Goal: Transaction & Acquisition: Obtain resource

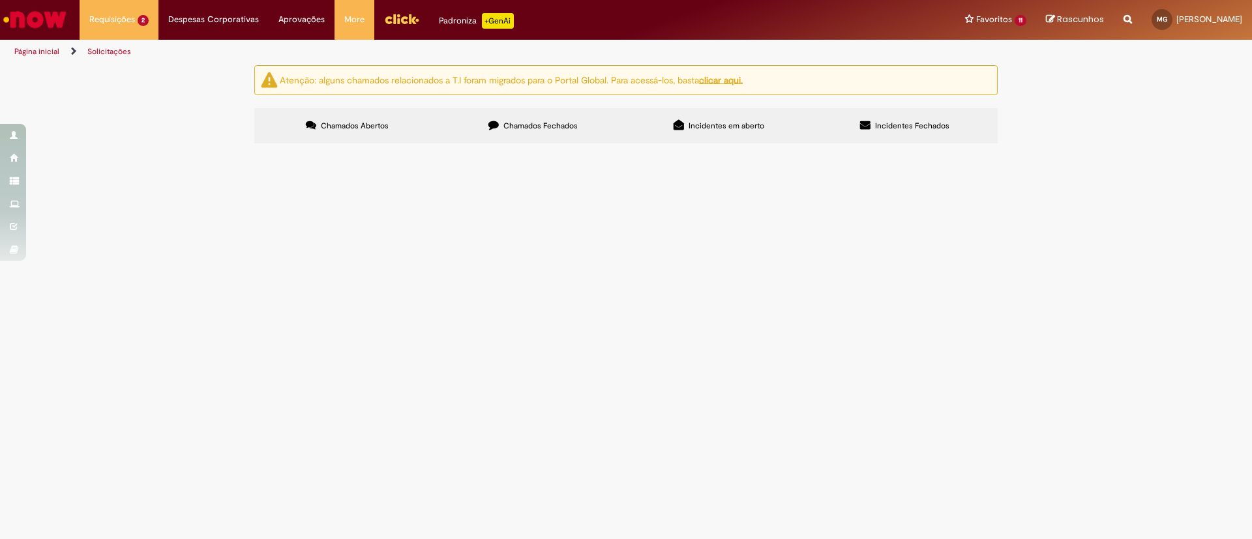
click at [531, 129] on span "Chamados Fechados" at bounding box center [540, 126] width 74 height 10
click at [0, 0] on span "Passei tudo pro S4 pessoal" at bounding box center [0, 0] width 0 height 0
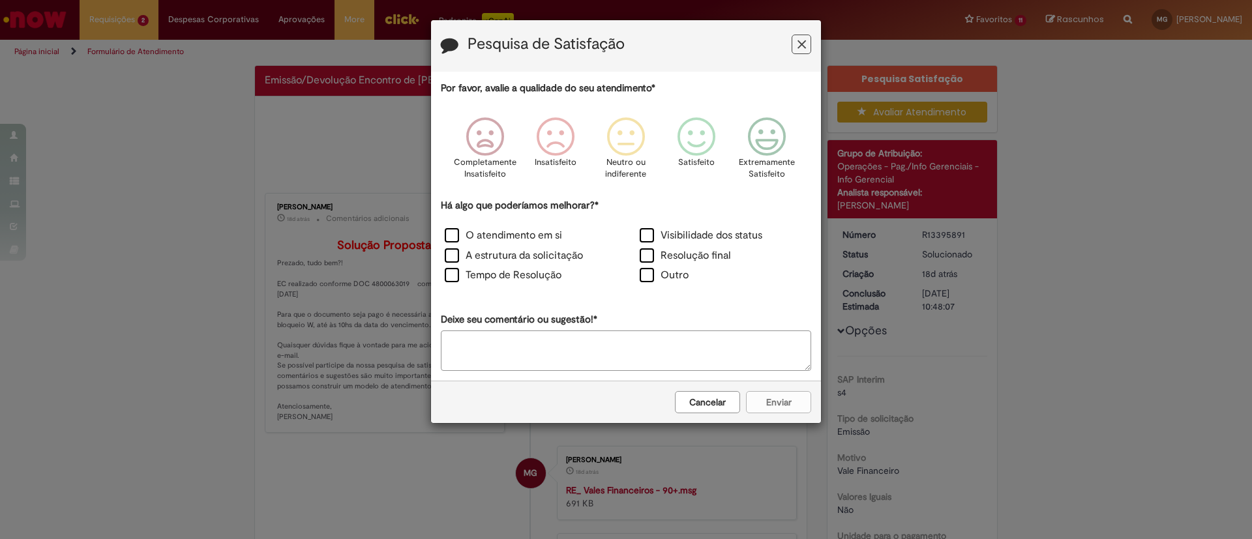
click at [807, 49] on button "Feedback" at bounding box center [802, 45] width 20 height 20
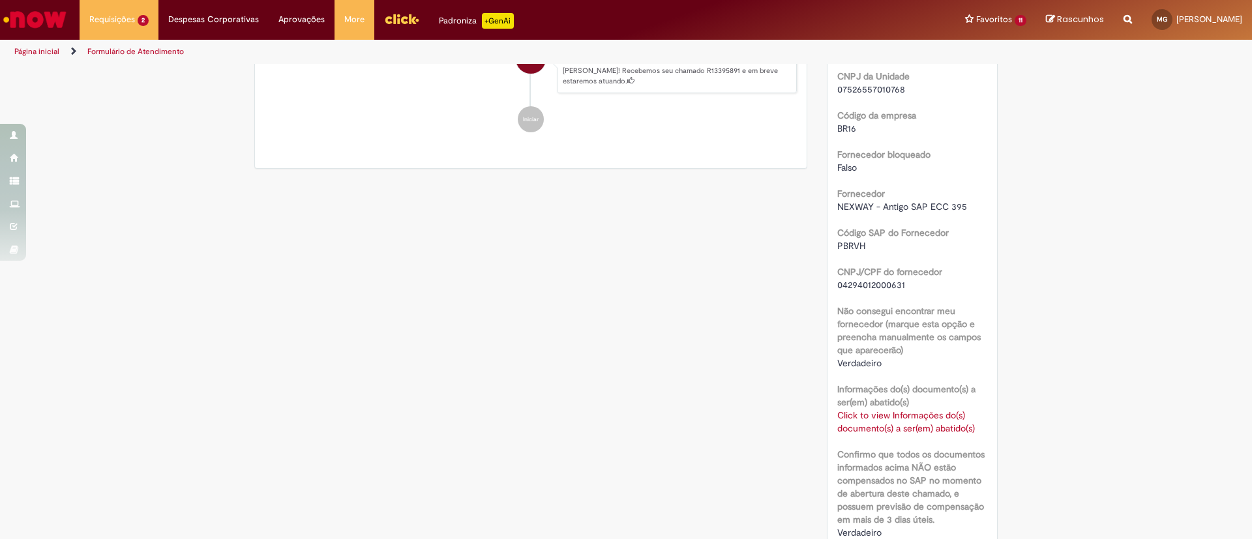
scroll to position [578, 0]
click at [871, 416] on link "Click to view Informações do(s) documento(s) a ser(em) abatido(s)" at bounding box center [906, 420] width 138 height 25
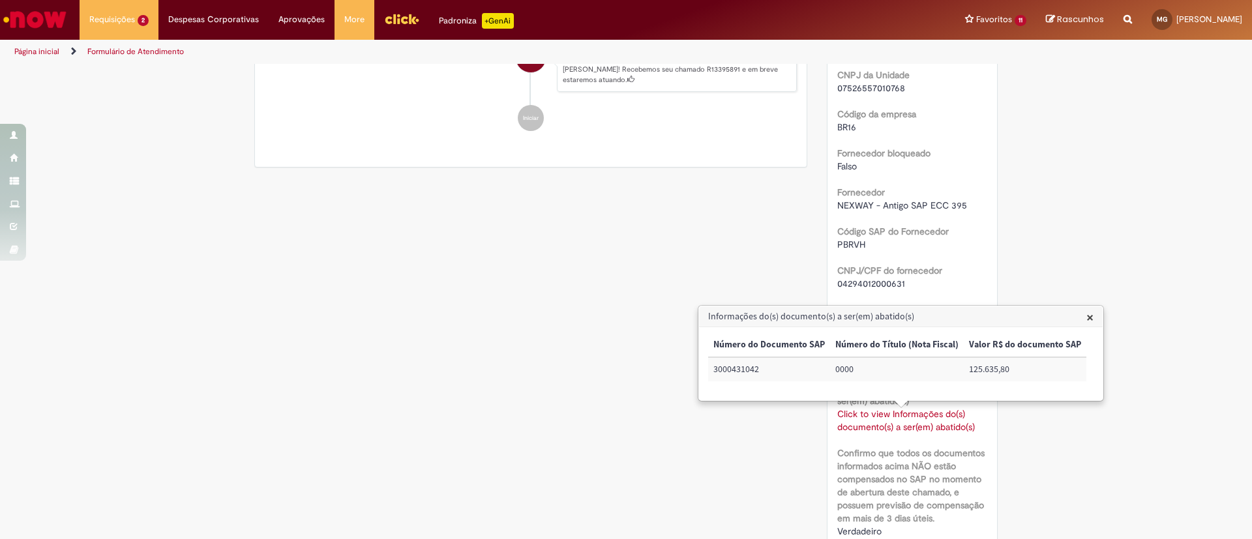
click at [597, 418] on div "Verificar Código de Barras Aguardando Aprovação Aguardando atendimento Em andam…" at bounding box center [626, 207] width 763 height 1441
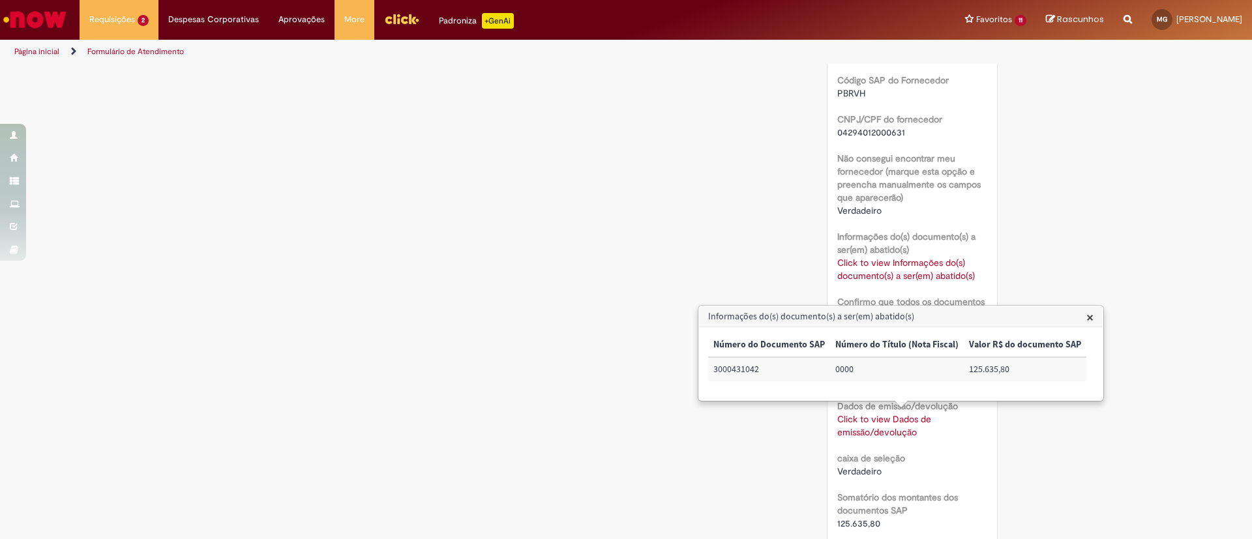
scroll to position [731, 0]
click at [552, 362] on div "Verificar Código de Barras Aguardando Aprovação Aguardando atendimento Em andam…" at bounding box center [626, 54] width 763 height 1441
click at [886, 425] on link "Click to view Dados de emissão/devolução" at bounding box center [884, 424] width 94 height 25
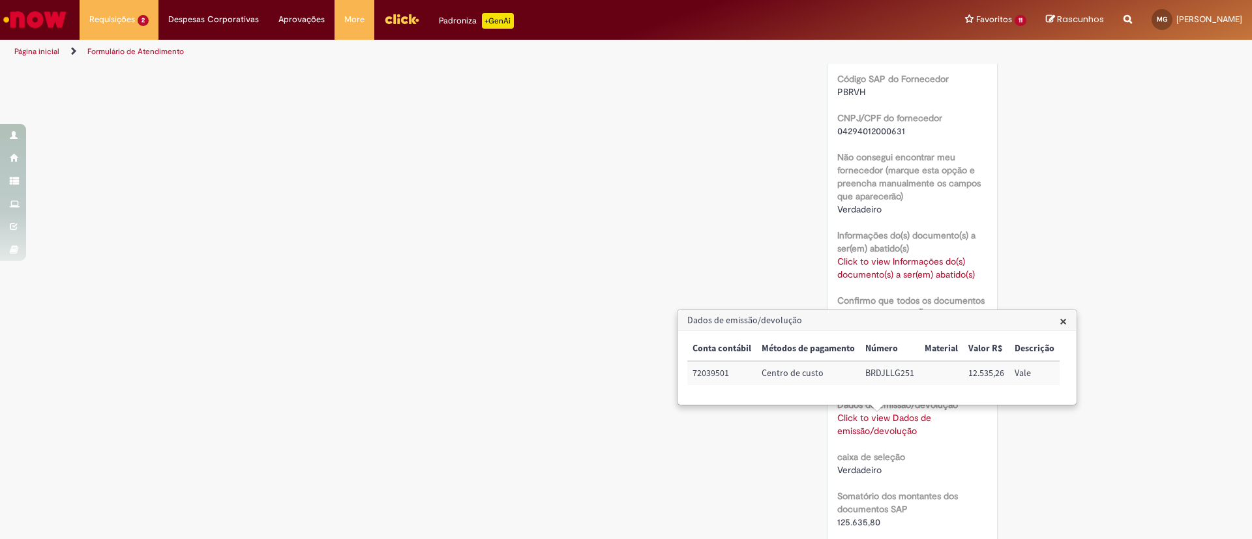
click at [525, 279] on div "Verificar Código de Barras Aguardando Aprovação Aguardando atendimento Em andam…" at bounding box center [626, 54] width 763 height 1441
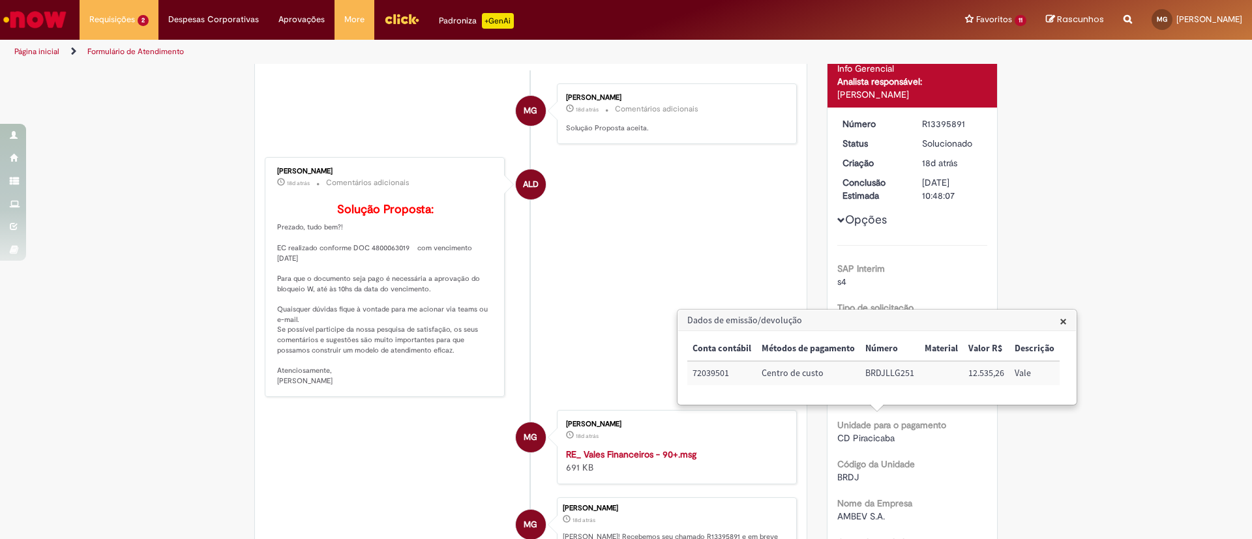
scroll to position [0, 0]
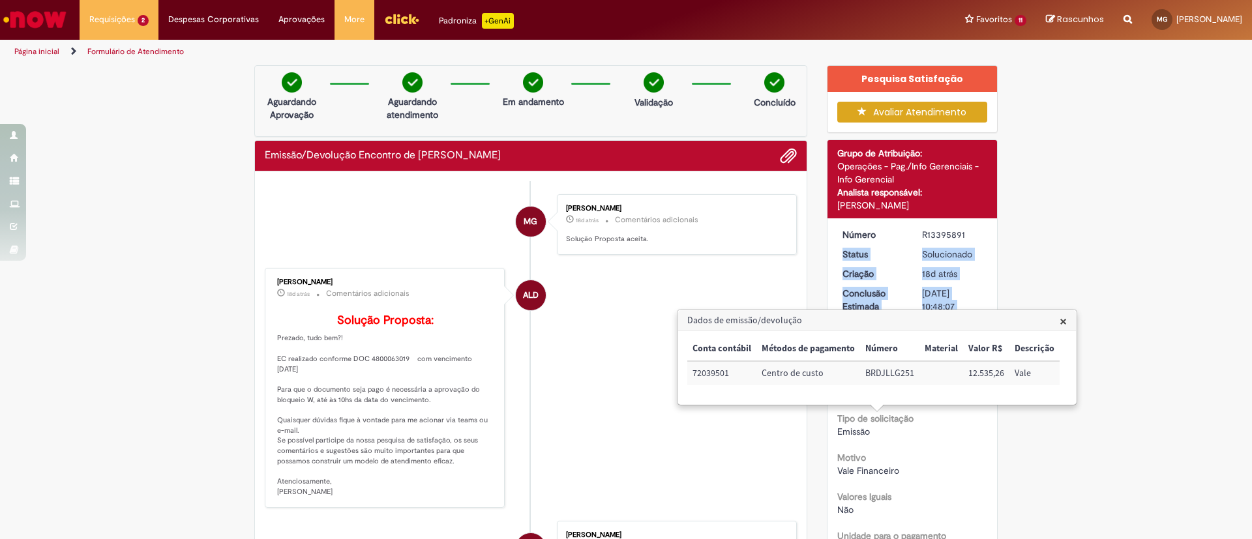
drag, startPoint x: 929, startPoint y: 226, endPoint x: 928, endPoint y: 237, distance: 11.1
click at [928, 237] on div "R13395891" at bounding box center [952, 234] width 61 height 13
copy div "R13395891"
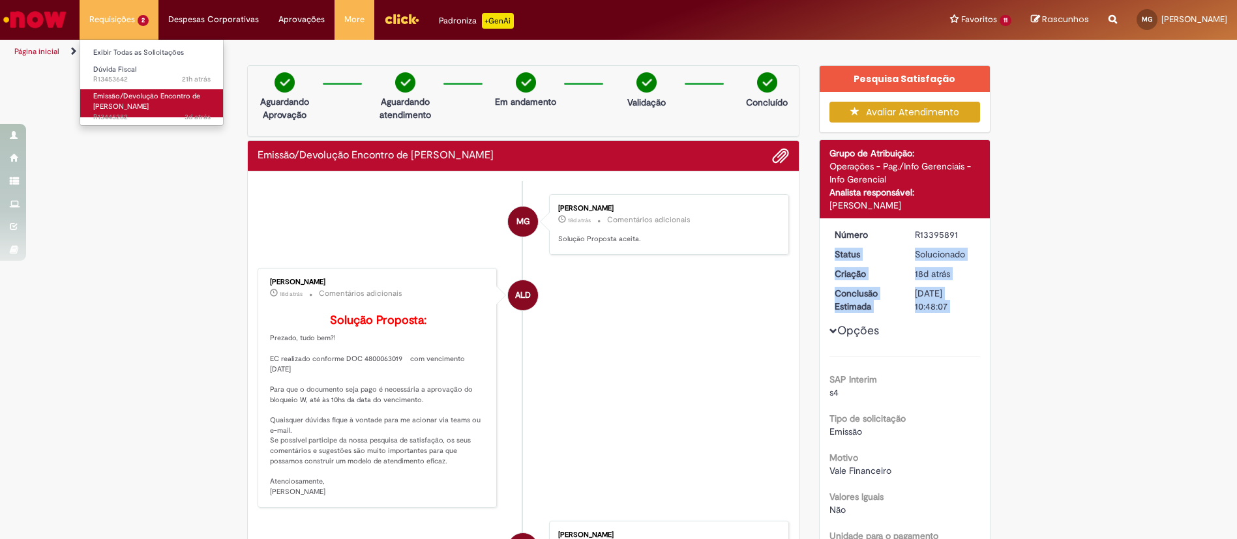
click at [134, 102] on span "Emissão/Devolução Encontro de [PERSON_NAME]" at bounding box center [146, 101] width 107 height 20
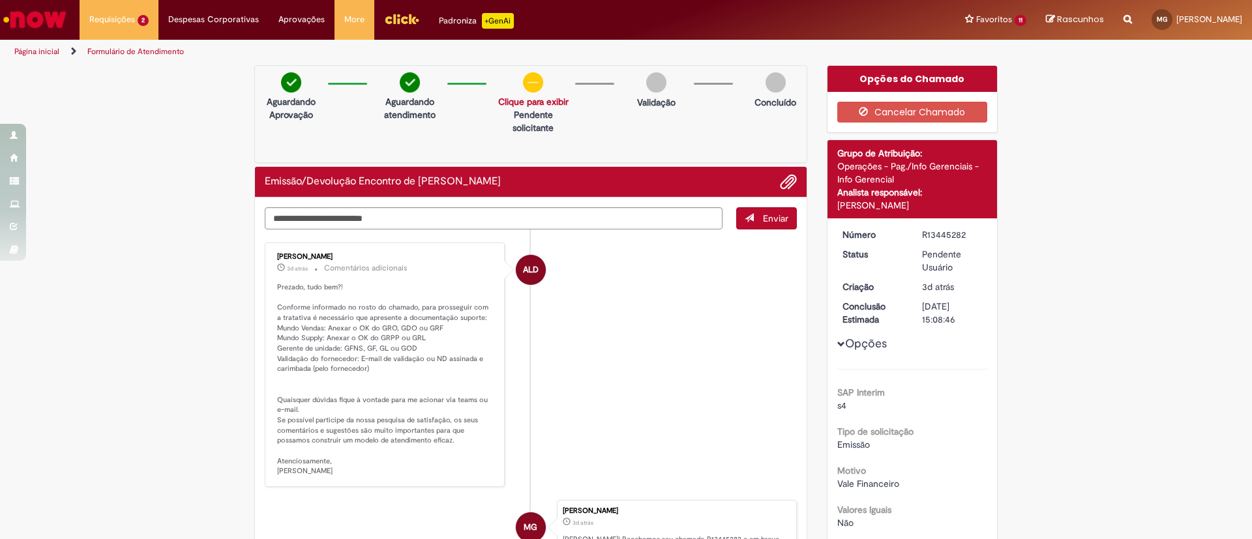
click at [299, 340] on p "Prezado, tudo bem?! Conforme informado no rosto do chamado, para prosseguir com…" at bounding box center [385, 379] width 217 height 194
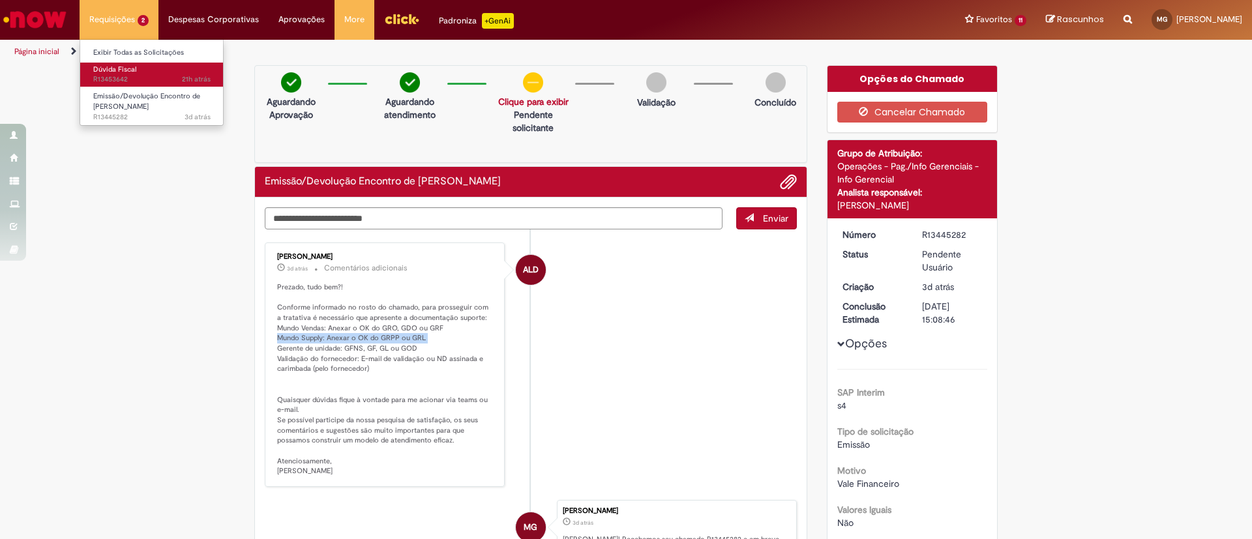
click at [141, 83] on span "21h atrás 21 horas atrás R13453642" at bounding box center [151, 79] width 117 height 10
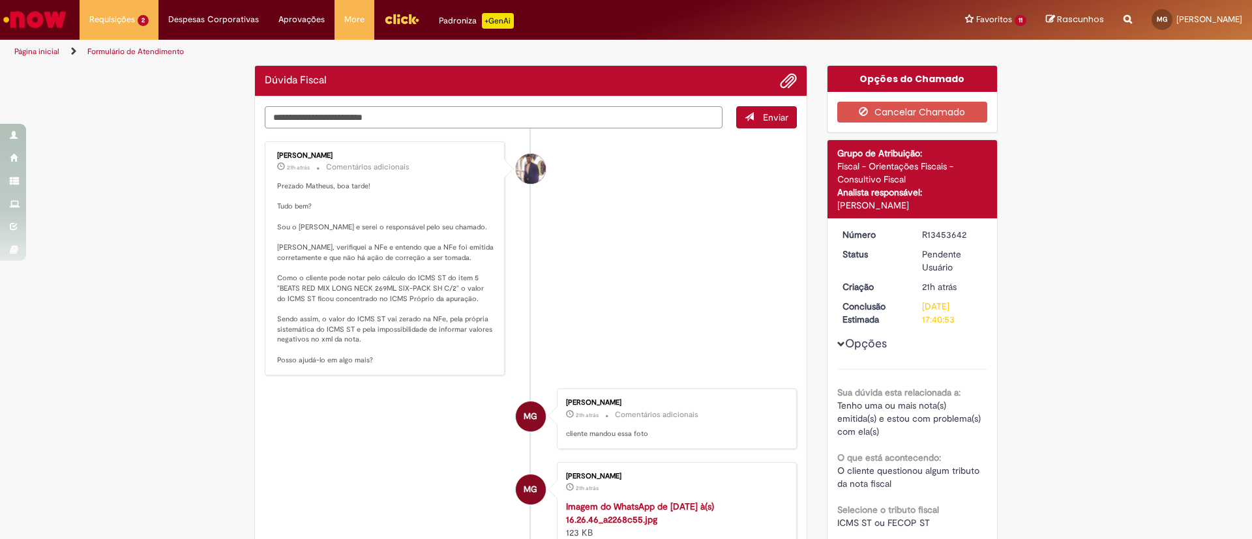
click at [378, 110] on textarea "Digite sua mensagem aqui..." at bounding box center [494, 117] width 458 height 22
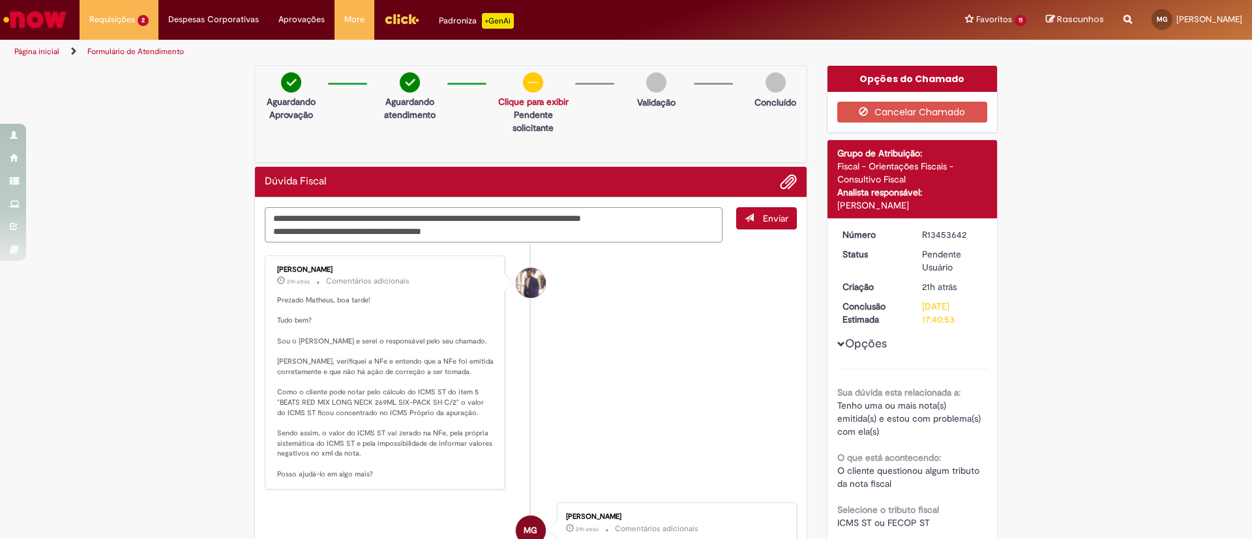
type textarea "**********"
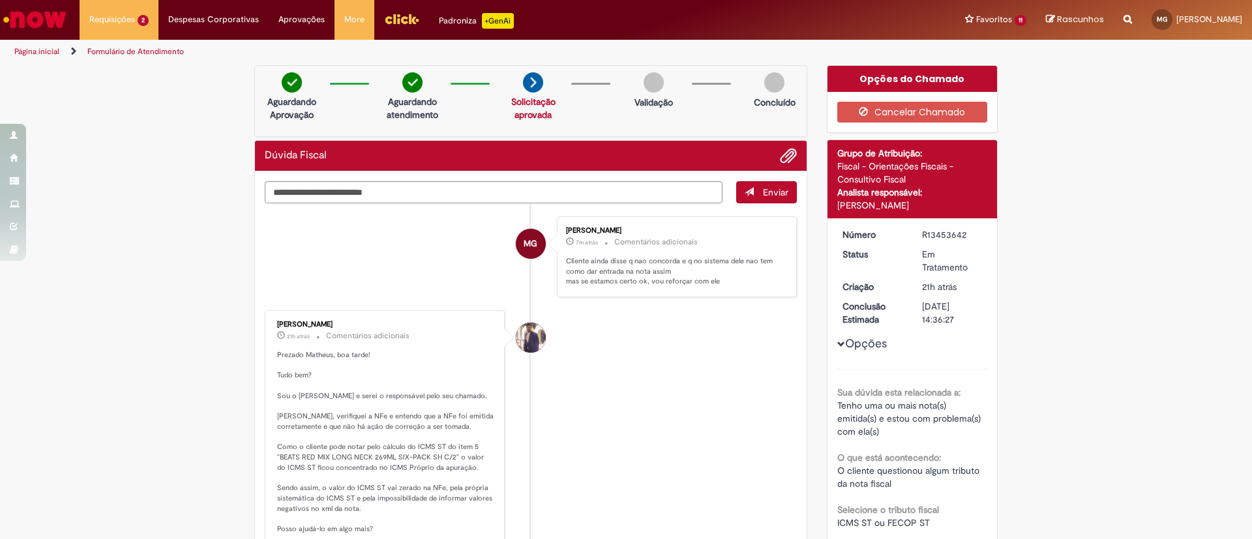
click at [156, 334] on div "Verificar Código de Barras Aguardando Aprovação Aguardando atendimento Solicita…" at bounding box center [626, 521] width 1252 height 912
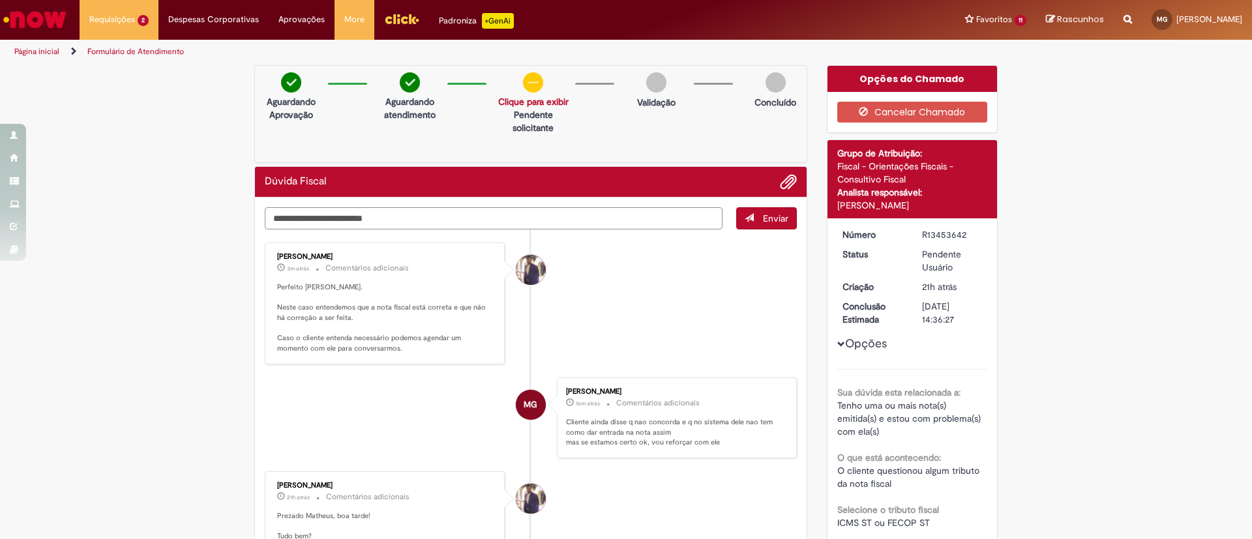
click at [466, 223] on textarea "Digite sua mensagem aqui..." at bounding box center [494, 218] width 458 height 22
click at [563, 220] on textarea "**********" at bounding box center [494, 218] width 458 height 22
type textarea "**********"
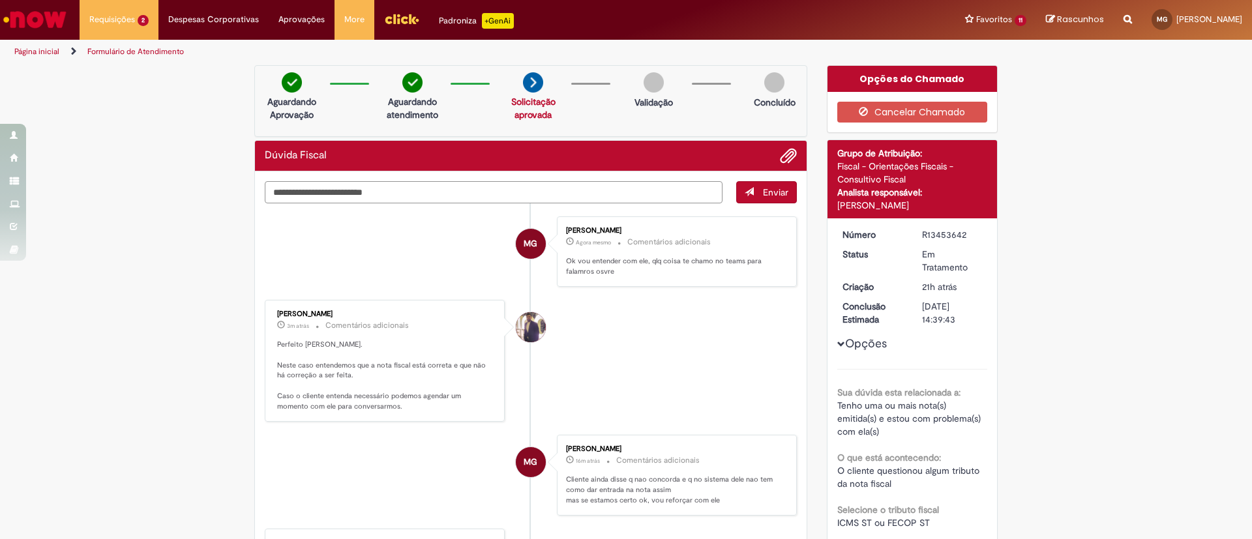
click at [477, 183] on textarea "Digite sua mensagem aqui..." at bounding box center [494, 192] width 458 height 22
type textarea "**********"
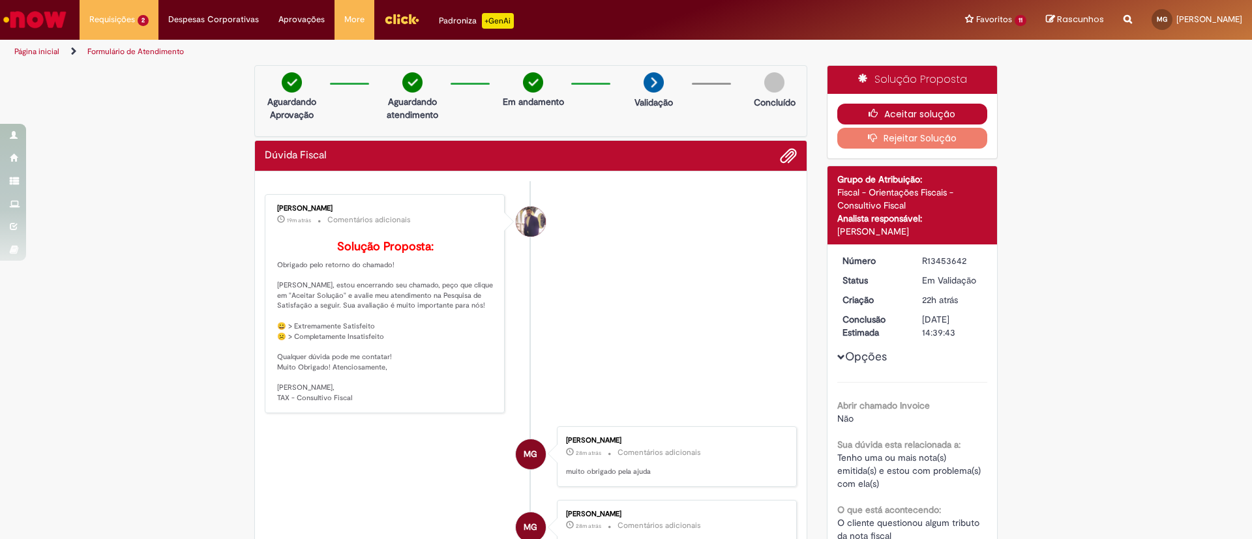
click at [889, 111] on button "Aceitar solução" at bounding box center [912, 114] width 151 height 21
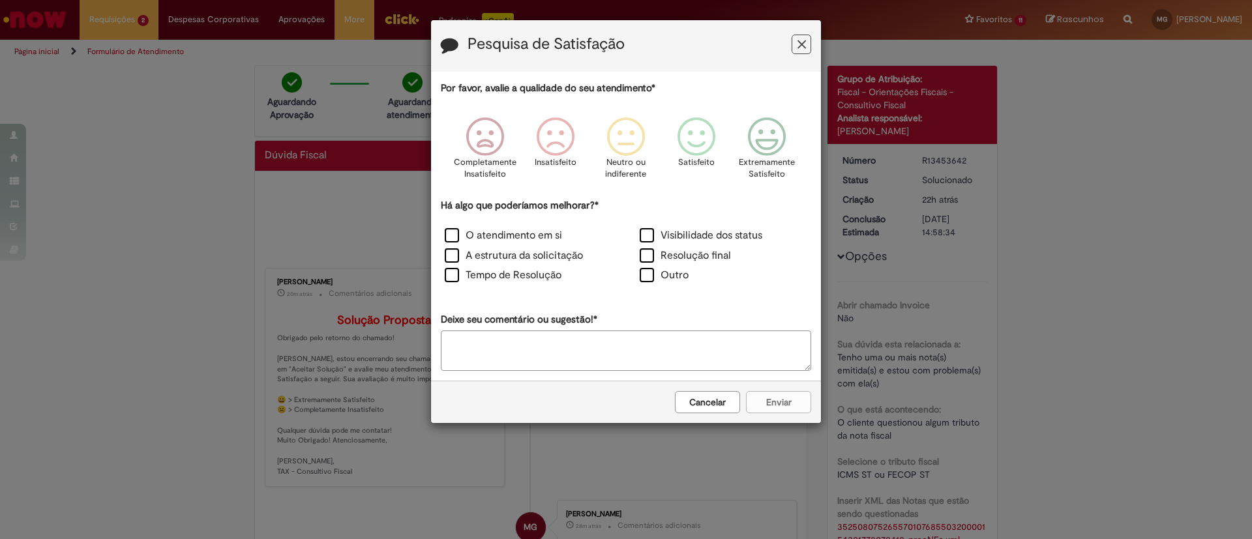
click at [793, 41] on button "Feedback" at bounding box center [802, 45] width 20 height 20
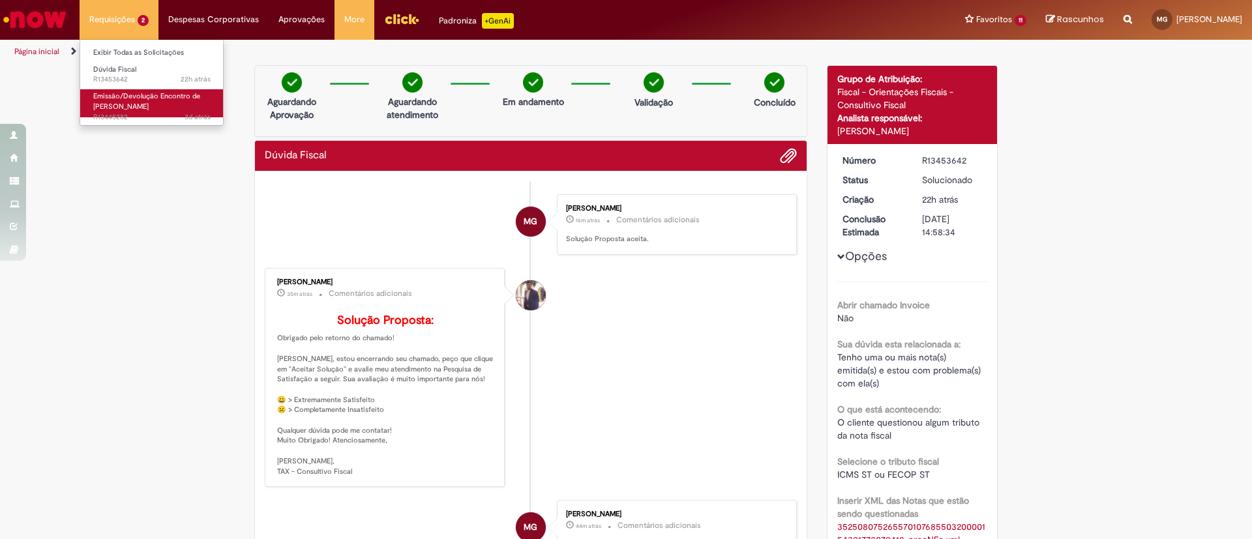
click at [126, 100] on span "Emissão/Devolução Encontro de [PERSON_NAME]" at bounding box center [146, 101] width 107 height 20
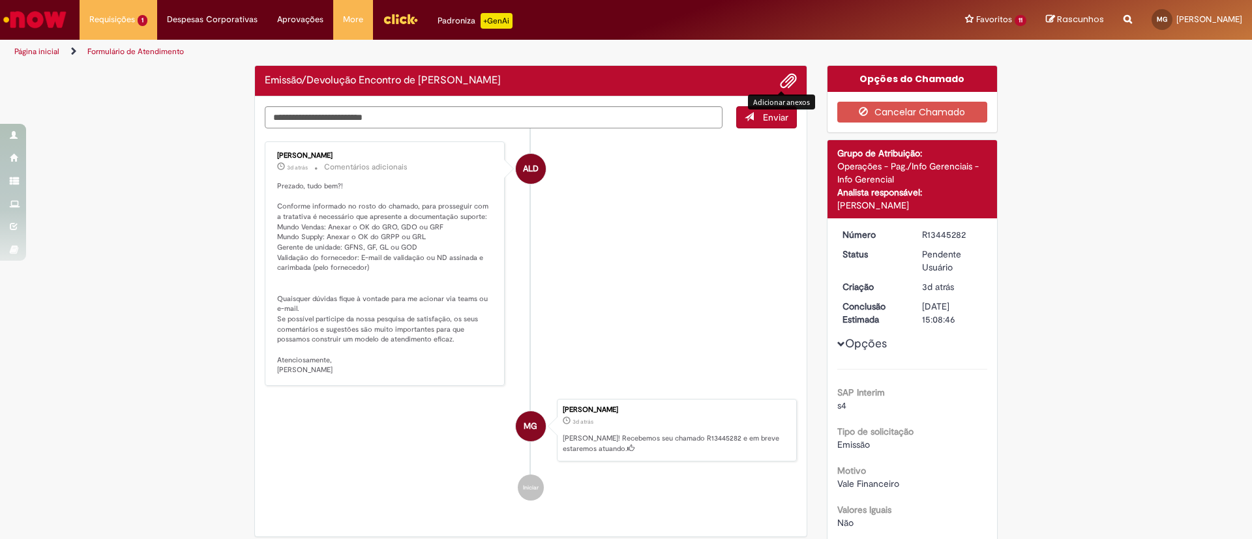
click at [781, 80] on span "Adicionar anexos" at bounding box center [789, 82] width 16 height 16
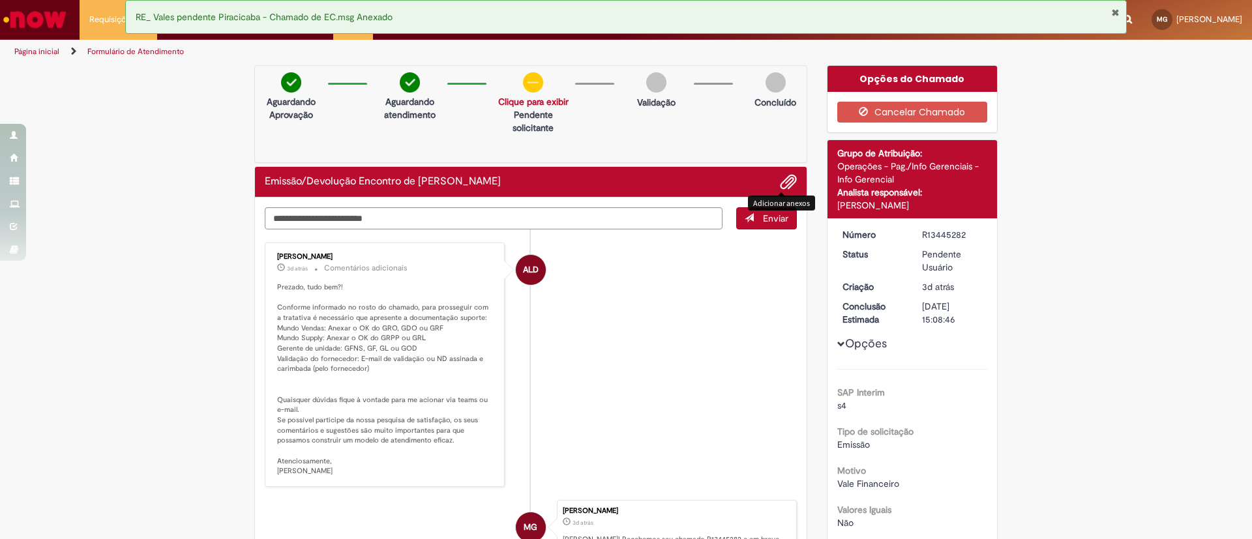
click at [931, 235] on div "R13445282" at bounding box center [952, 234] width 61 height 13
copy div "R13445282"
click at [931, 235] on div "R13445282" at bounding box center [952, 234] width 61 height 13
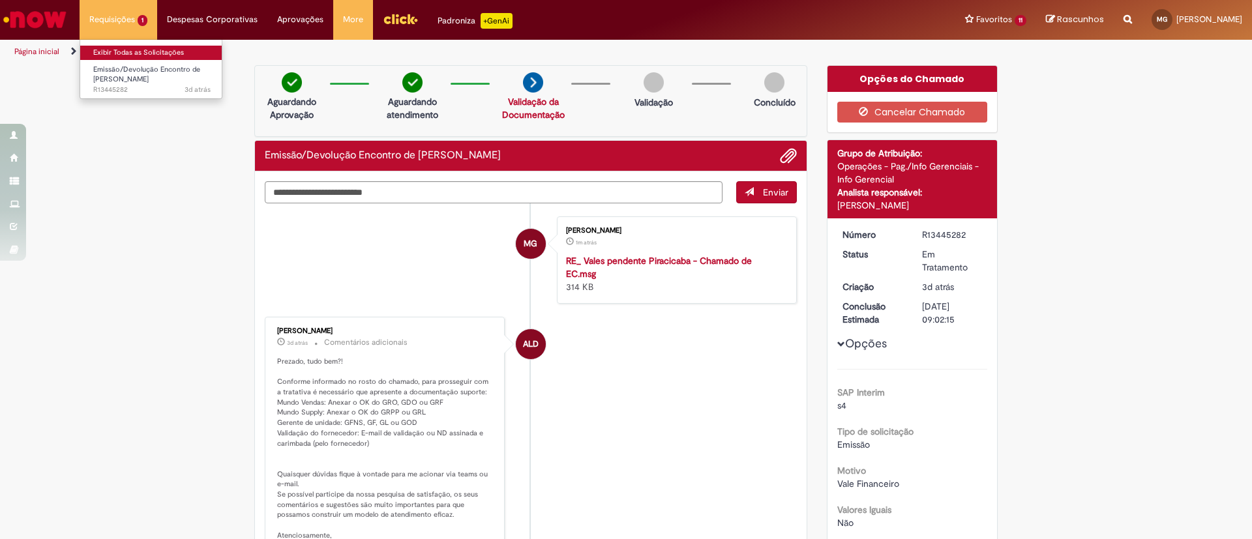
click at [130, 46] on link "Exibir Todas as Solicitações" at bounding box center [151, 53] width 143 height 14
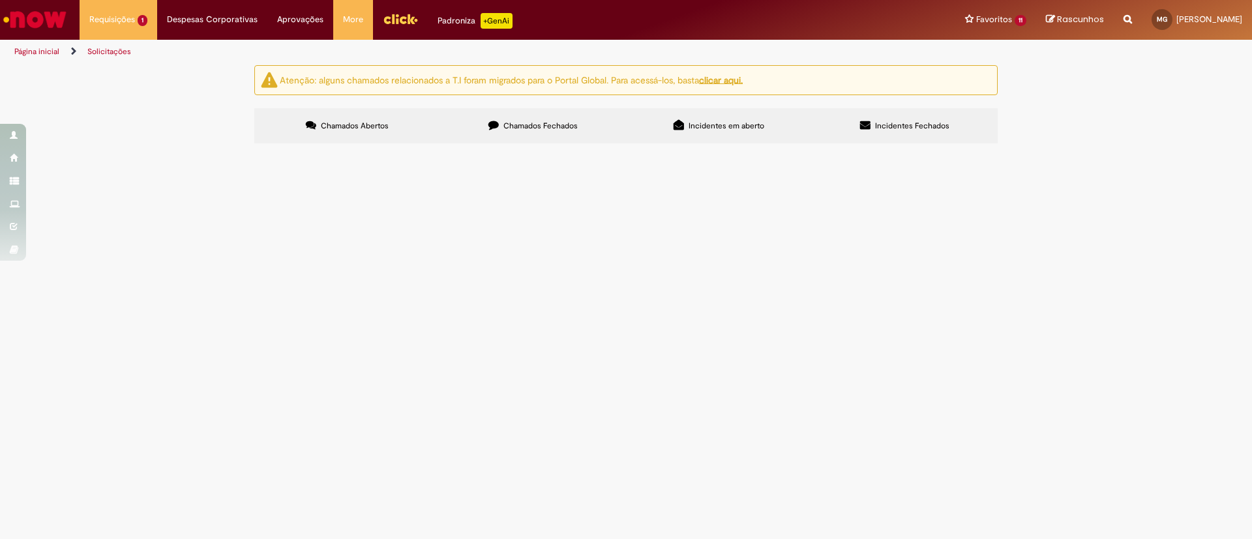
click at [537, 128] on span "Chamados Fechados" at bounding box center [540, 126] width 74 height 10
click at [0, 0] on span "Emissão/Devolução Encontro de [PERSON_NAME]" at bounding box center [0, 0] width 0 height 0
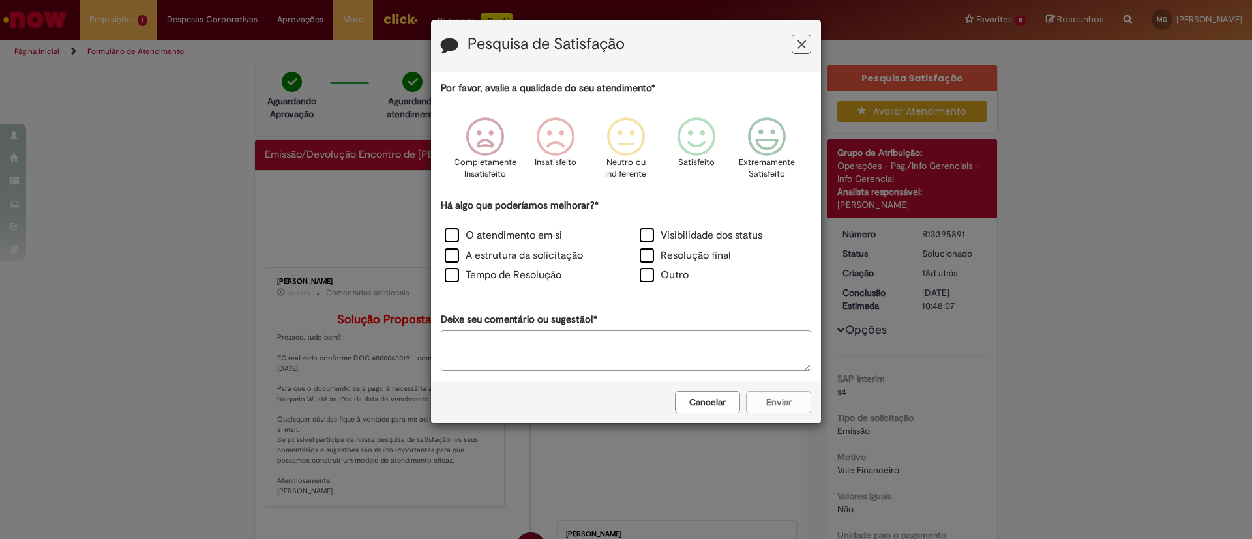
scroll to position [76, 0]
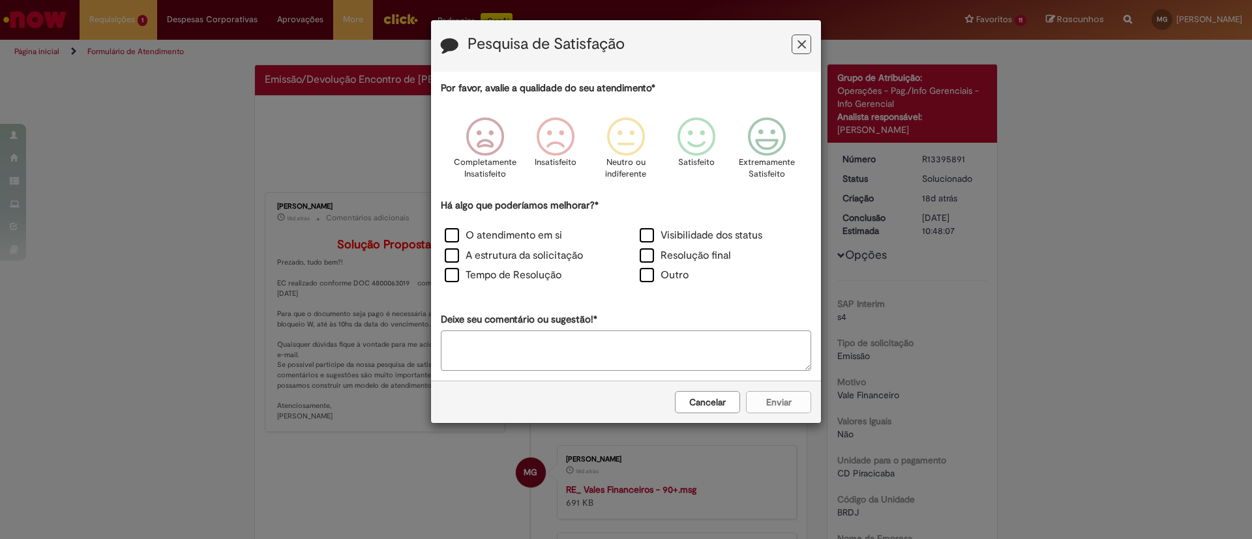
click at [798, 46] on icon "Feedback" at bounding box center [802, 45] width 8 height 14
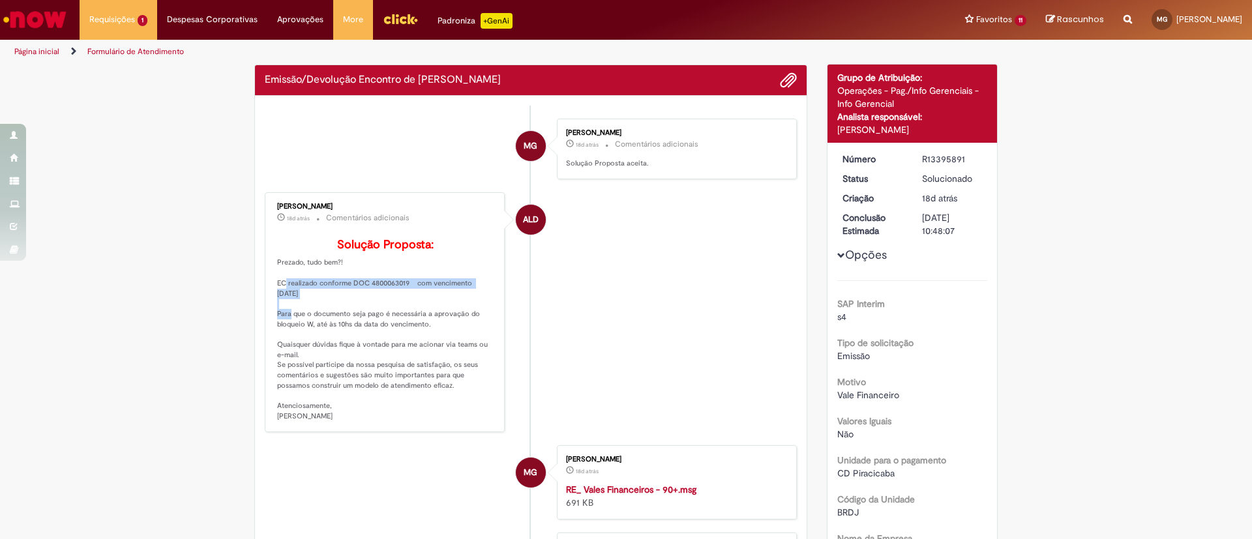
drag, startPoint x: 270, startPoint y: 301, endPoint x: 356, endPoint y: 314, distance: 87.0
click at [356, 314] on p "Solução Proposta: Prezado, tudo bem?! EC realizado conforme DOC 4800063019 com …" at bounding box center [385, 330] width 217 height 183
copy p "EC realizado conforme DOC 4800063019 com vencimento [DATE]"
click at [400, 318] on p "Solução Proposta: Prezado, tudo bem?! EC realizado conforme DOC 4800063019 com …" at bounding box center [385, 330] width 217 height 183
click at [369, 305] on p "Solução Proposta: Prezado, tudo bem?! EC realizado conforme DOC 4800063019 com …" at bounding box center [385, 330] width 217 height 183
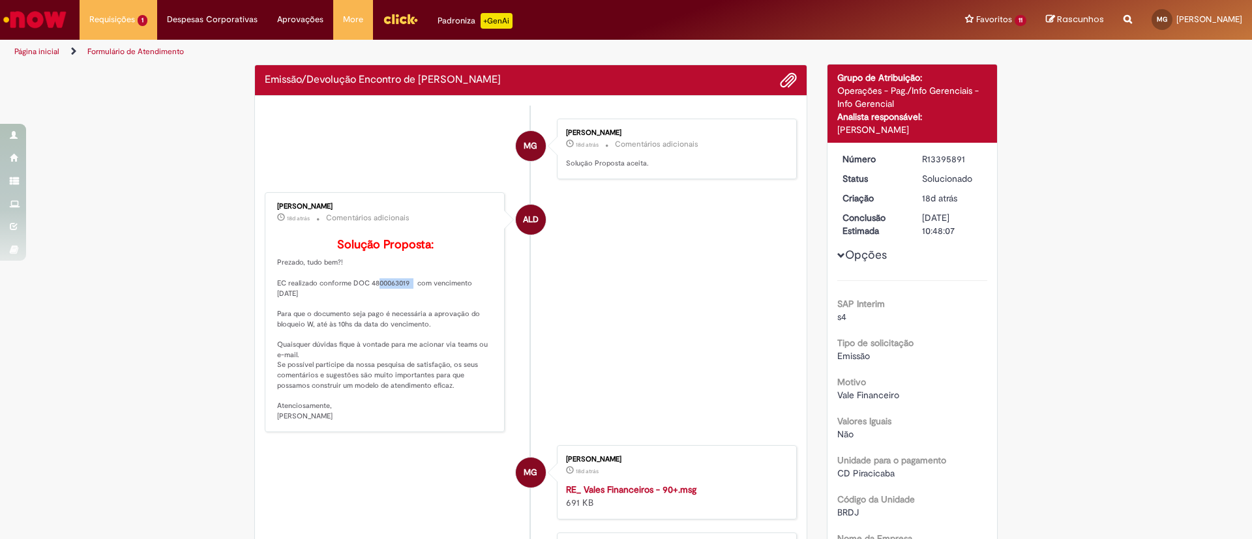
click at [369, 305] on p "Solução Proposta: Prezado, tudo bem?! EC realizado conforme DOC 4800063019 com …" at bounding box center [385, 330] width 217 height 183
drag, startPoint x: 342, startPoint y: 303, endPoint x: 404, endPoint y: 304, distance: 62.6
click at [404, 304] on p "Solução Proposta: Prezado, tudo bem?! EC realizado conforme DOC 4800063019 com …" at bounding box center [385, 330] width 217 height 183
copy p "DOC 4800063019"
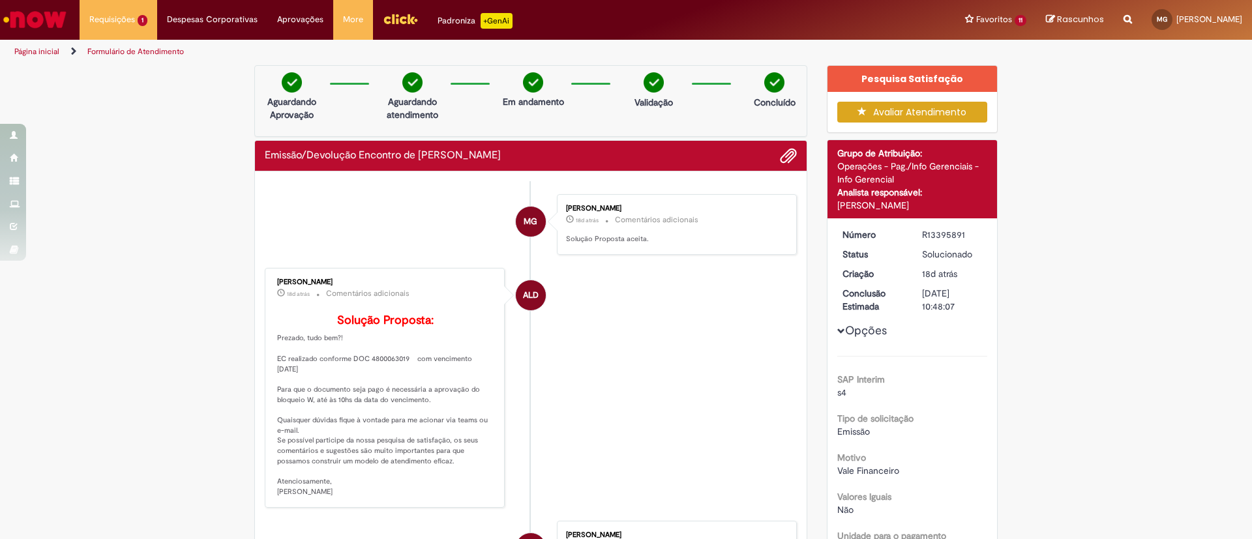
click at [351, 222] on li "MG [PERSON_NAME] 18d atrás 18 dias atrás Comentários adicionais Solução Propost…" at bounding box center [531, 224] width 532 height 61
click at [125, 50] on link "Exibir Todas as Solicitações" at bounding box center [151, 53] width 143 height 14
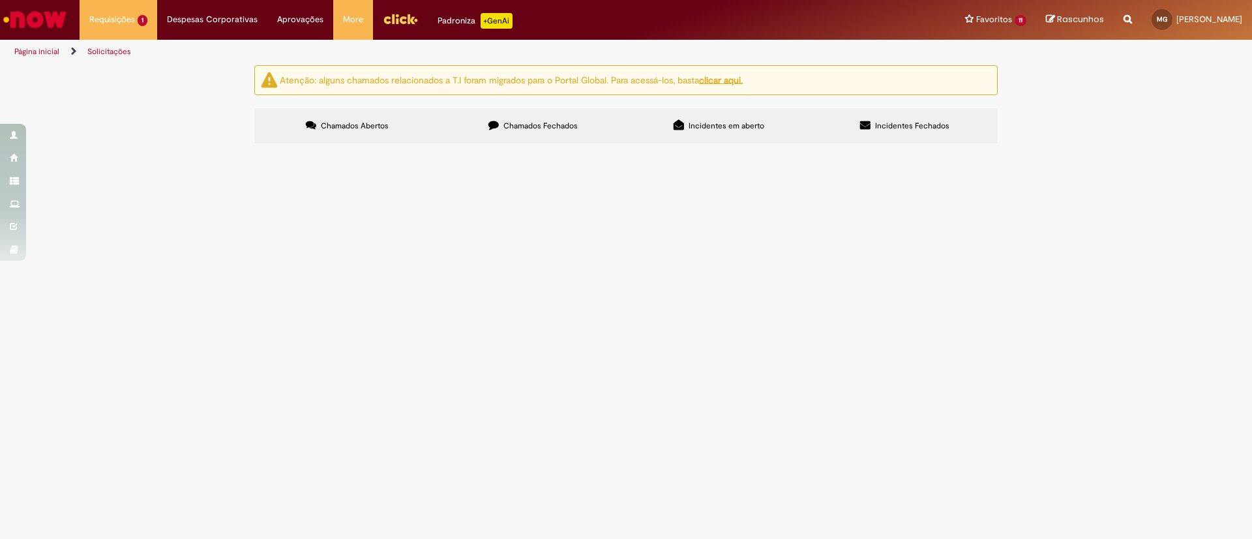
click at [505, 117] on label "Chamados Fechados" at bounding box center [533, 125] width 186 height 35
click at [205, 147] on div "Atenção: alguns chamados relacionados a T.I foram migrados para o Portal Global…" at bounding box center [626, 106] width 1252 height 82
click at [145, 50] on link "Exibir Todas as Solicitações" at bounding box center [151, 53] width 143 height 14
click at [371, 125] on span "Chamados Abertos" at bounding box center [355, 126] width 68 height 10
click at [0, 0] on td "Emissão/Devolução Encontro de [PERSON_NAME]" at bounding box center [0, 0] width 0 height 0
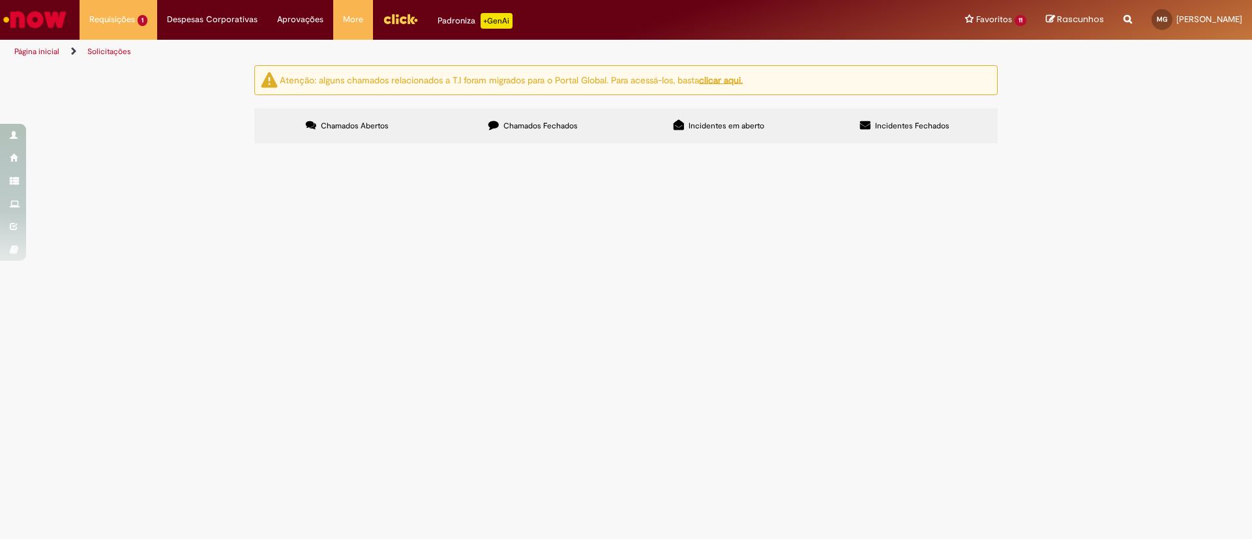
click at [0, 0] on span "Emissão/Devolução Encontro de [PERSON_NAME]" at bounding box center [0, 0] width 0 height 0
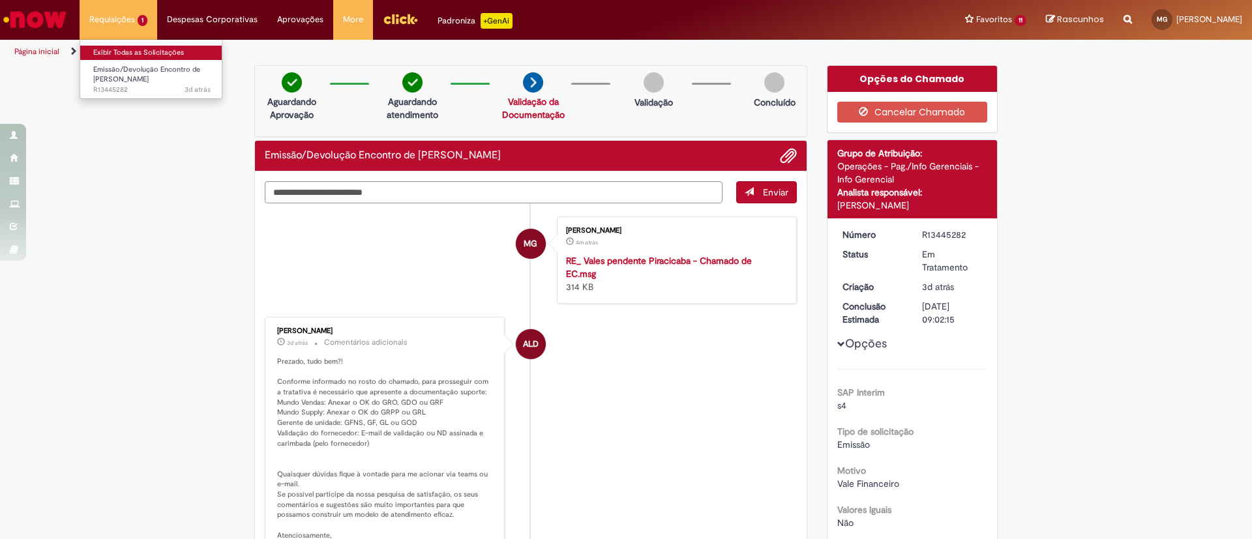
click at [140, 49] on link "Exibir Todas as Solicitações" at bounding box center [151, 53] width 143 height 14
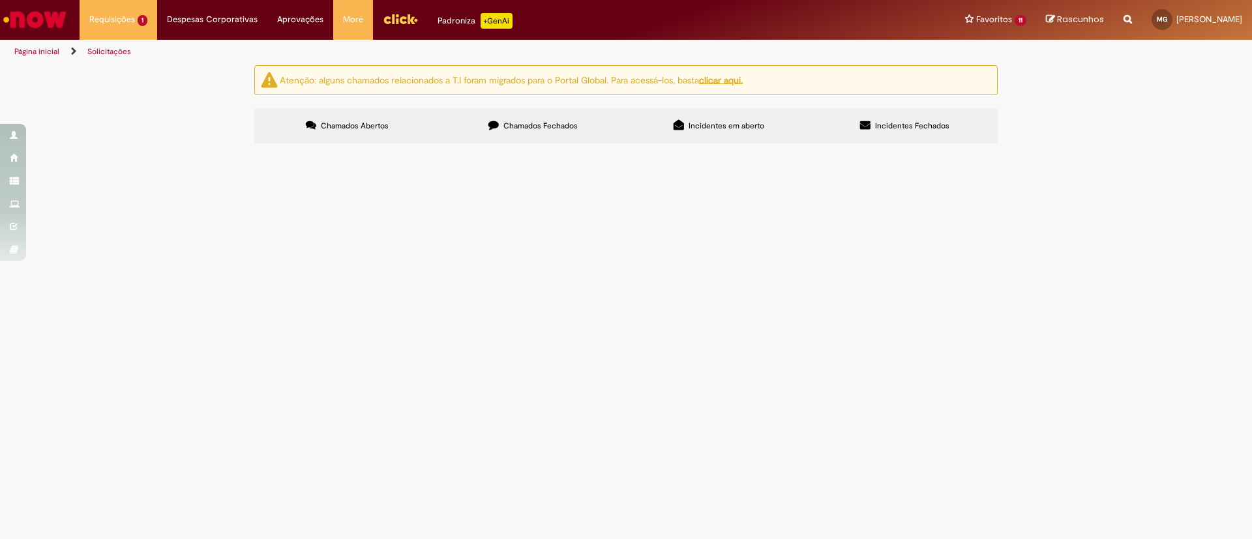
click at [501, 121] on label "Chamados Fechados" at bounding box center [533, 125] width 186 height 35
click at [0, 0] on span "Passei tudo pro S4 pessoal" at bounding box center [0, 0] width 0 height 0
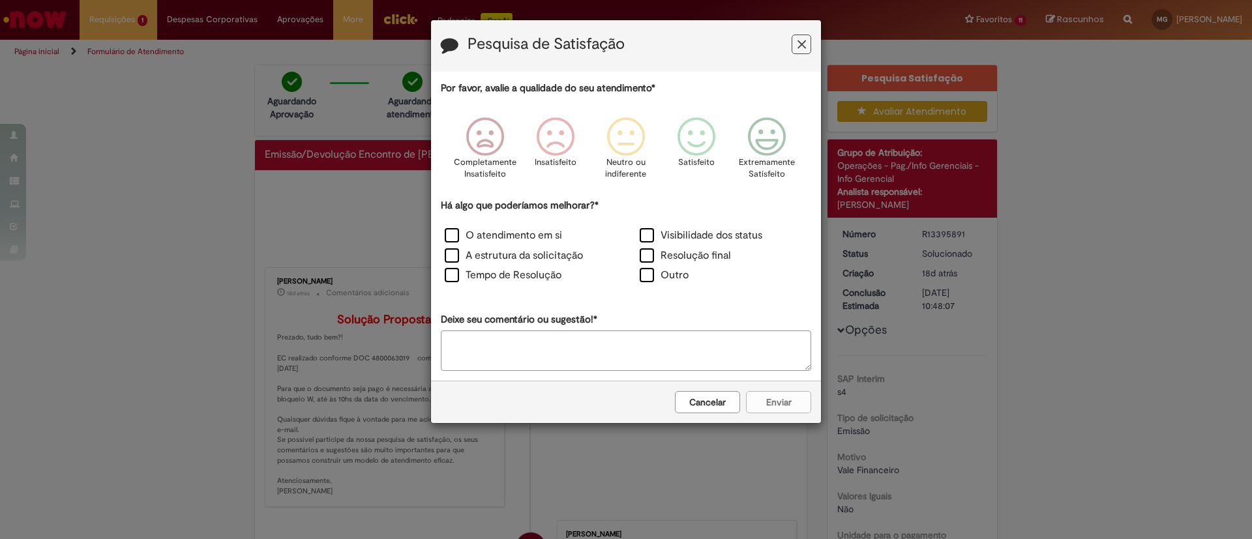
scroll to position [76, 0]
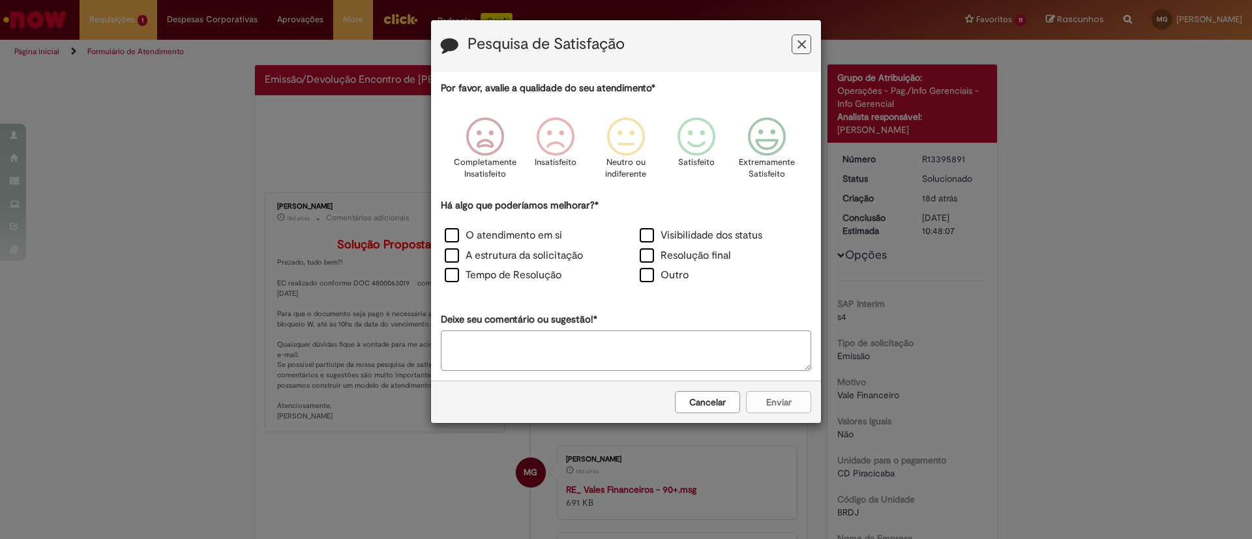
click at [803, 46] on icon "Feedback" at bounding box center [802, 45] width 8 height 14
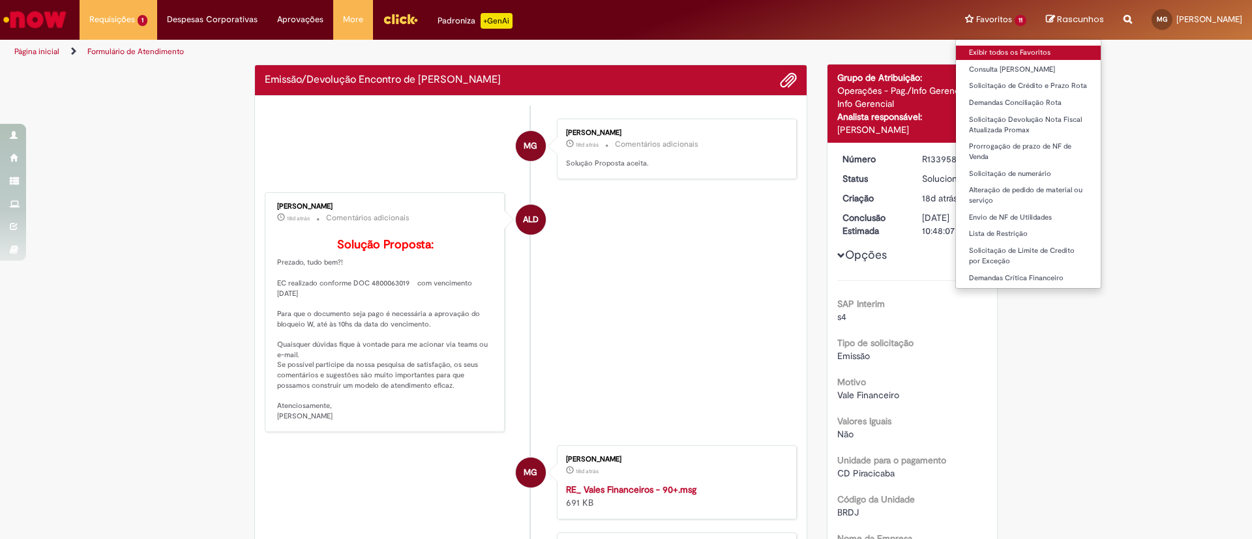
click at [956, 47] on link "Exibir todos os Favoritos" at bounding box center [1028, 53] width 145 height 14
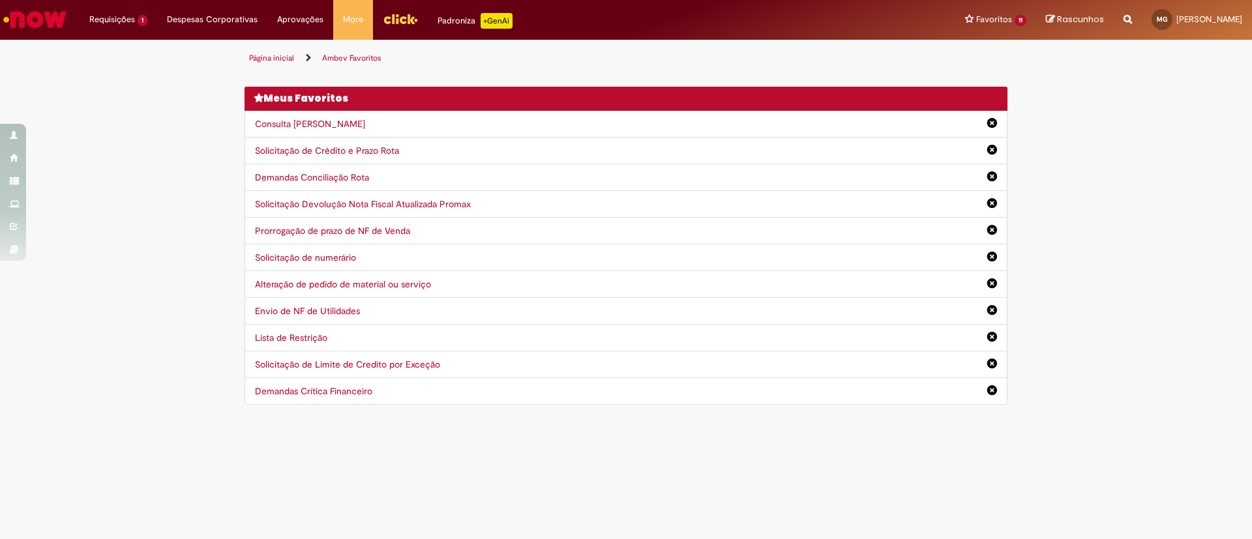
click at [1124, 18] on icon "Search from all sources" at bounding box center [1128, 11] width 8 height 23
click at [1072, 18] on input "text" at bounding box center [1102, 20] width 60 height 22
type input "*********"
click button "Pesquisar" at bounding box center [1059, 20] width 25 height 22
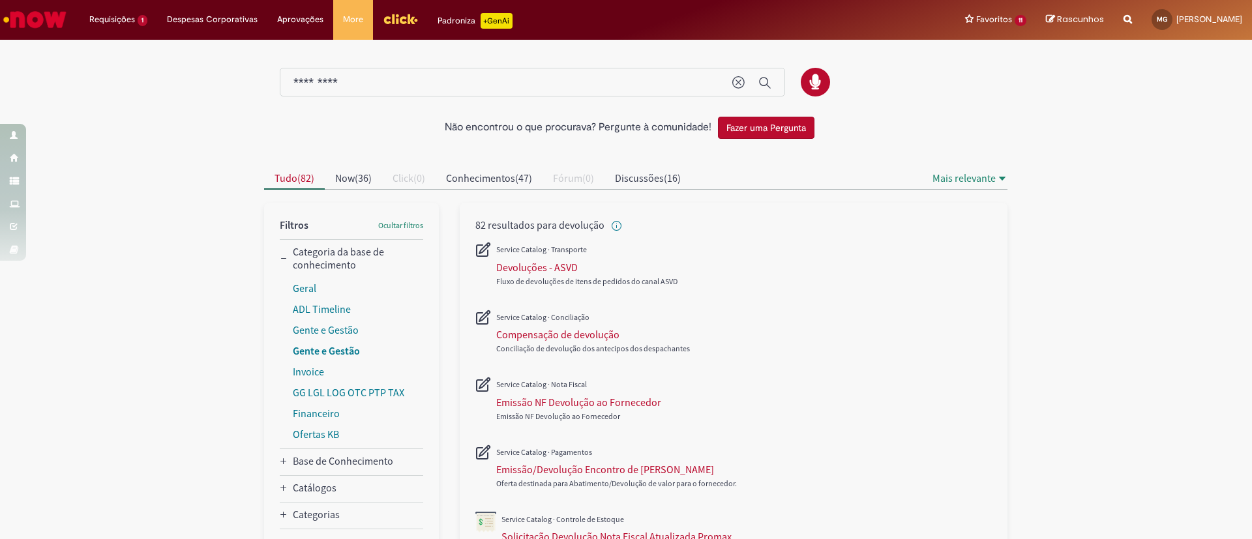
scroll to position [178, 0]
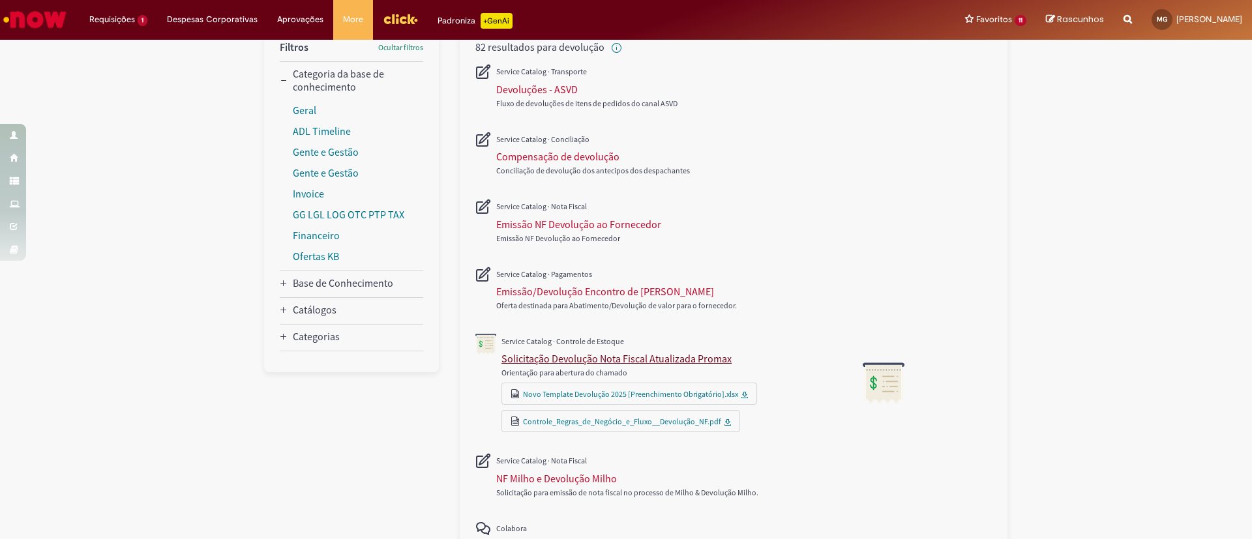
click at [690, 356] on div "Solicitação Devolução Nota Fiscal Atualizada Promax" at bounding box center [616, 358] width 230 height 13
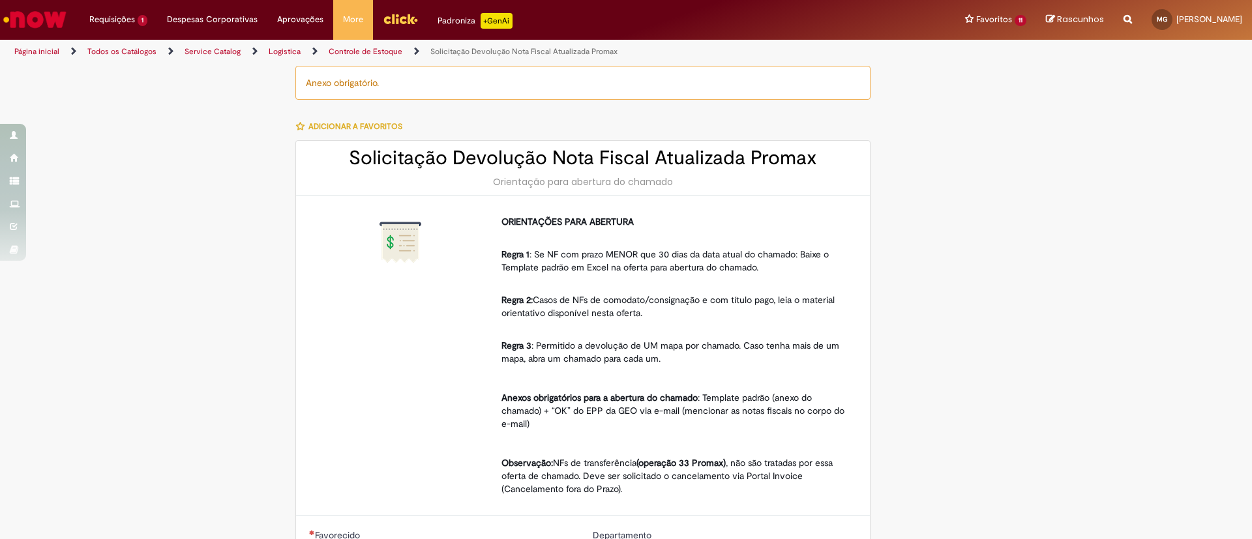
type input "********"
type input "**********"
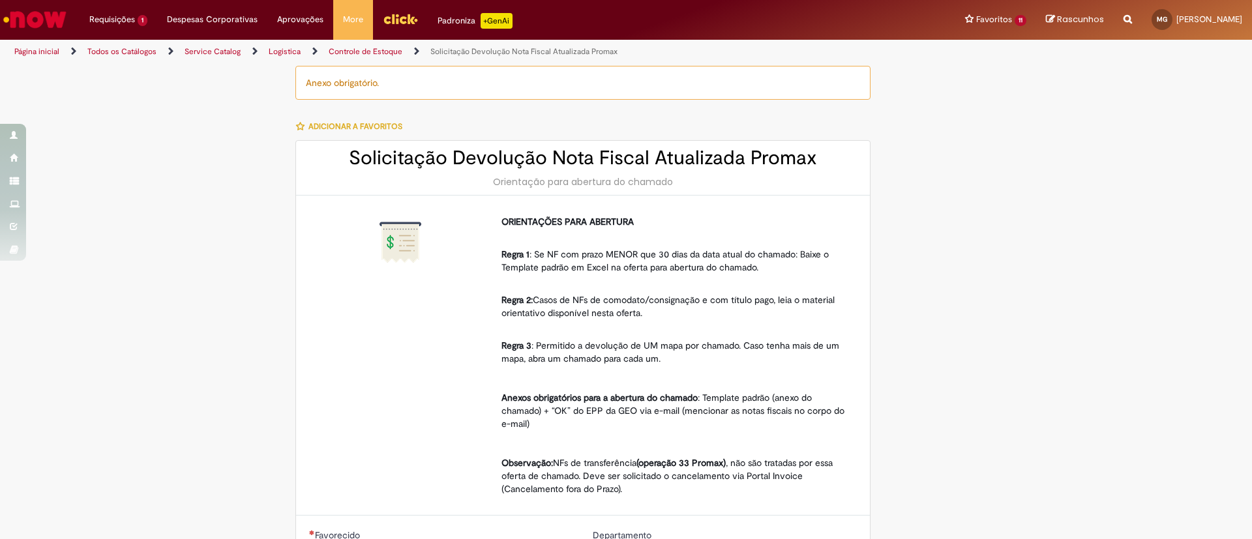
type input "****"
type input "**********"
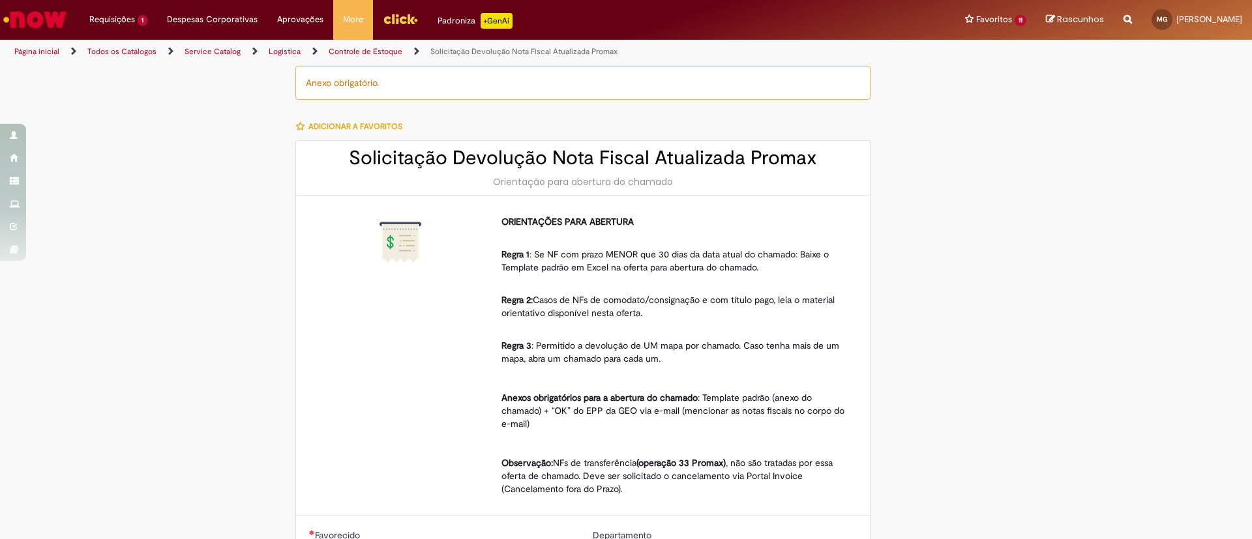
type input "**********"
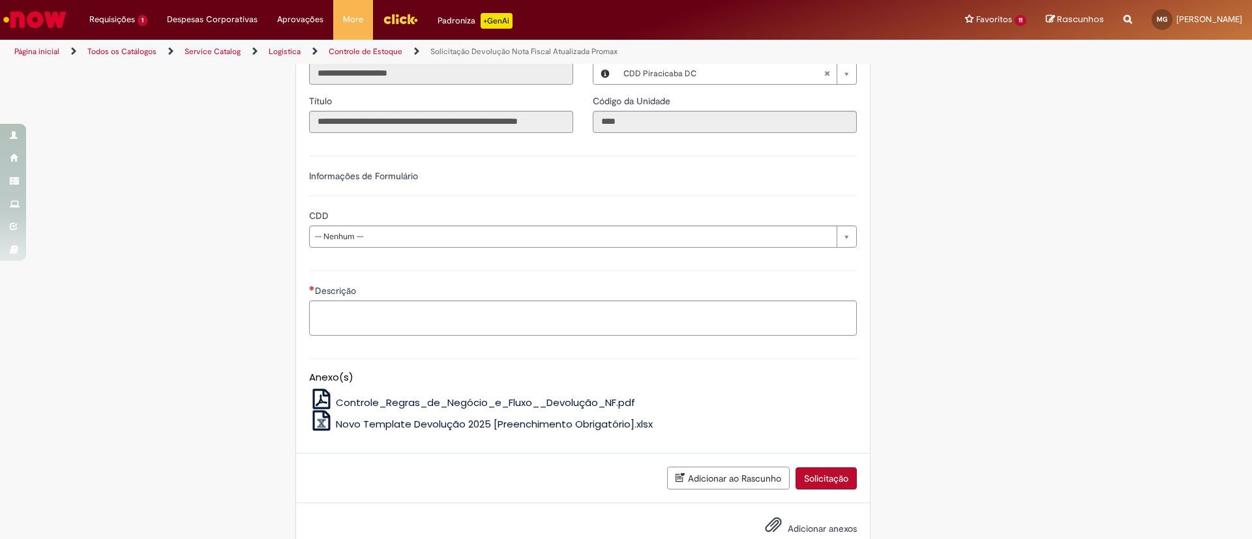
scroll to position [614, 0]
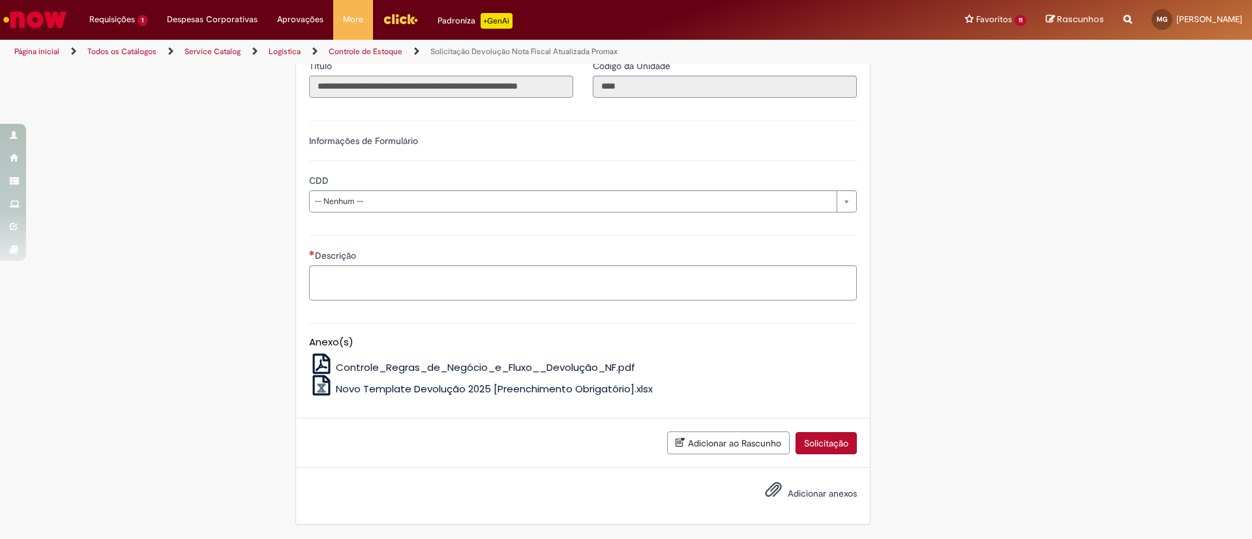
click at [494, 385] on span "Novo Template Devolução 2025 [Preenchimento Obrigatório].xlsx" at bounding box center [494, 389] width 317 height 14
